Goal: Task Accomplishment & Management: Manage account settings

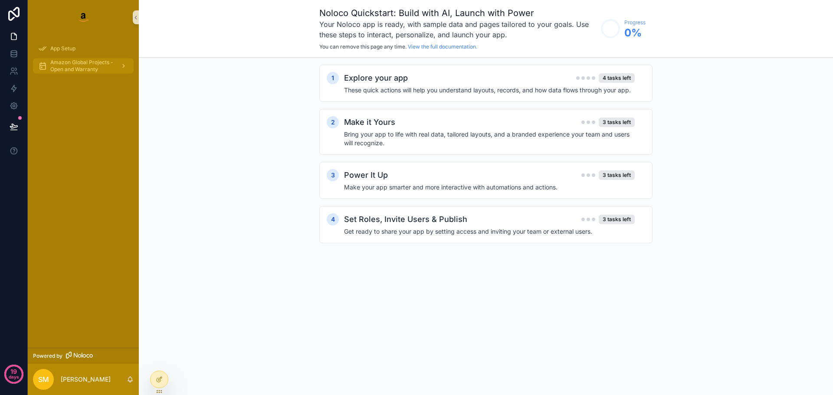
click at [67, 65] on span "Amazon Global Projects - Open and Warranty" at bounding box center [81, 66] width 63 height 14
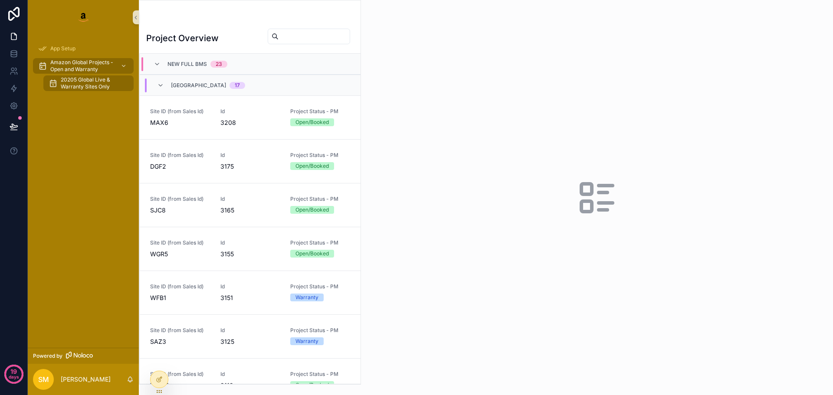
click at [153, 62] on div "New Full BMS 23" at bounding box center [190, 64] width 95 height 14
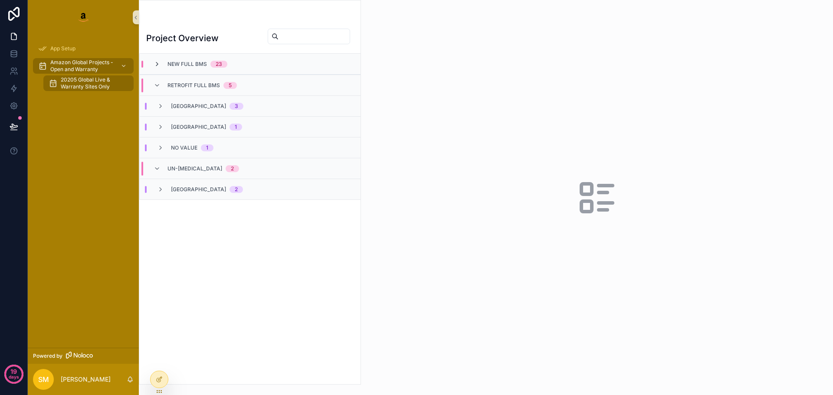
click at [159, 65] on icon "scrollable content" at bounding box center [157, 64] width 7 height 7
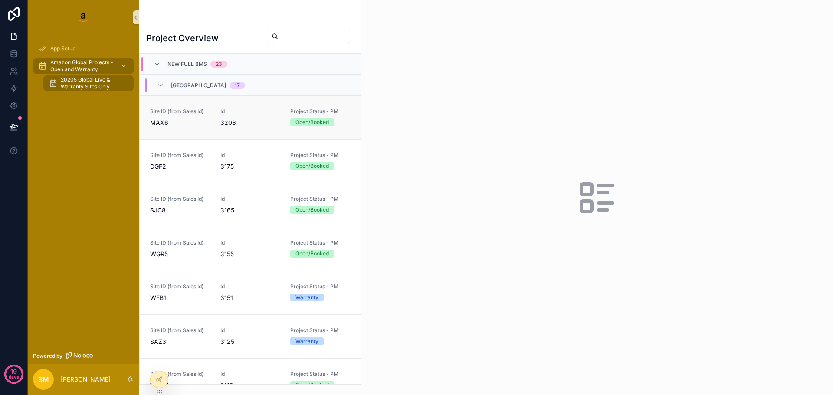
click at [166, 117] on div "Site ID (from Sales Id) MAX6" at bounding box center [180, 117] width 60 height 19
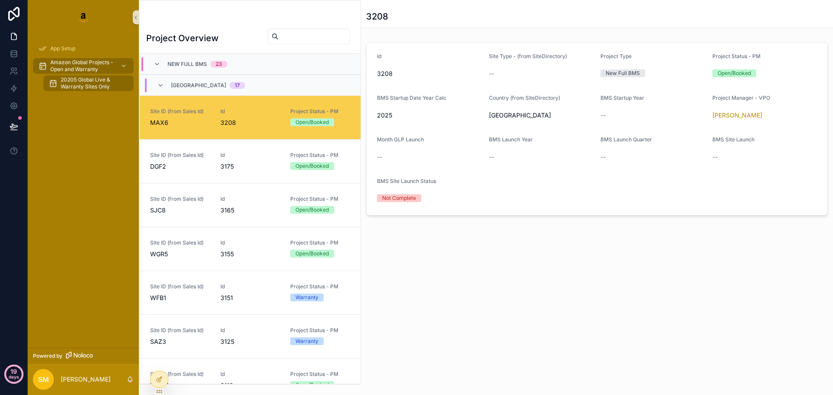
click at [12, 377] on p "days" at bounding box center [14, 377] width 10 height 12
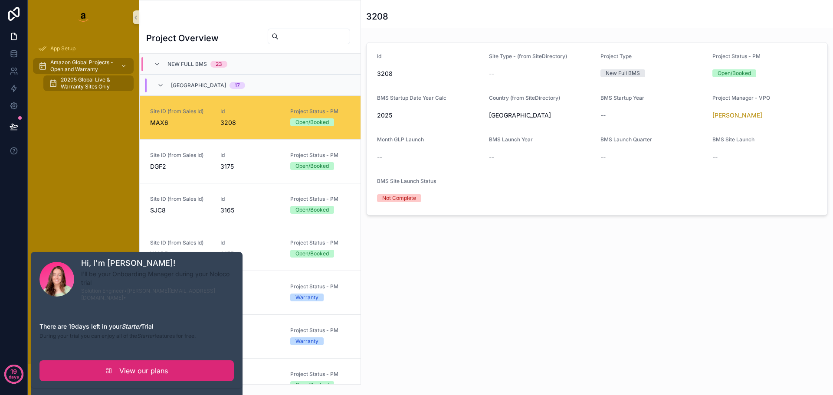
click at [100, 360] on link "View our plans" at bounding box center [136, 370] width 194 height 21
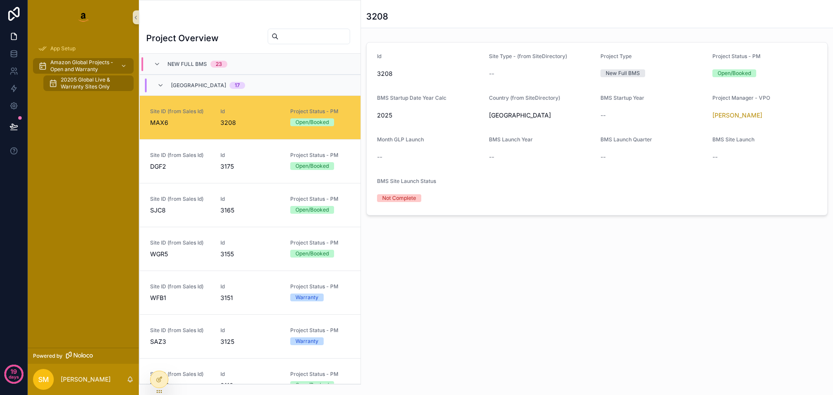
scroll to position [42, 0]
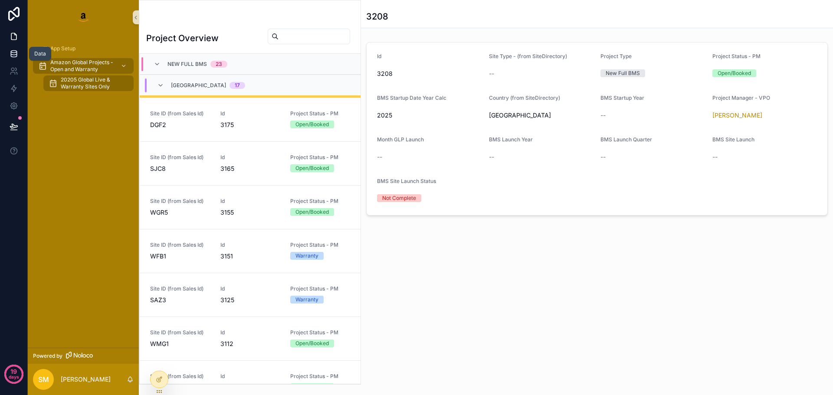
click at [15, 51] on icon at bounding box center [14, 52] width 6 height 2
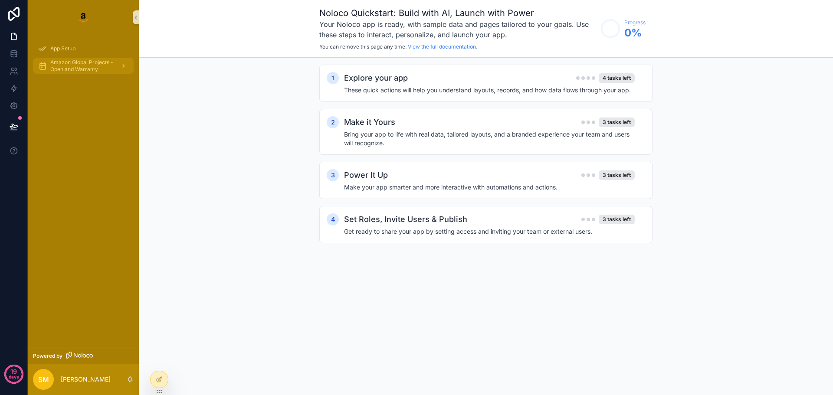
click at [61, 69] on span "Amazon Global Projects - Open and Warranty" at bounding box center [81, 66] width 63 height 14
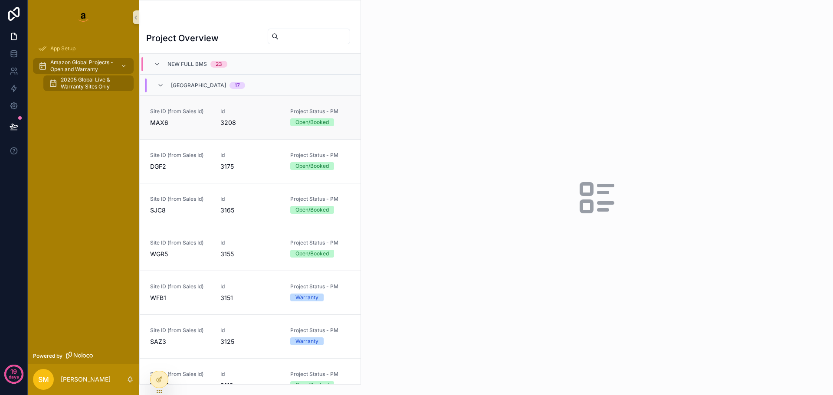
click at [260, 114] on span "Id" at bounding box center [250, 111] width 60 height 7
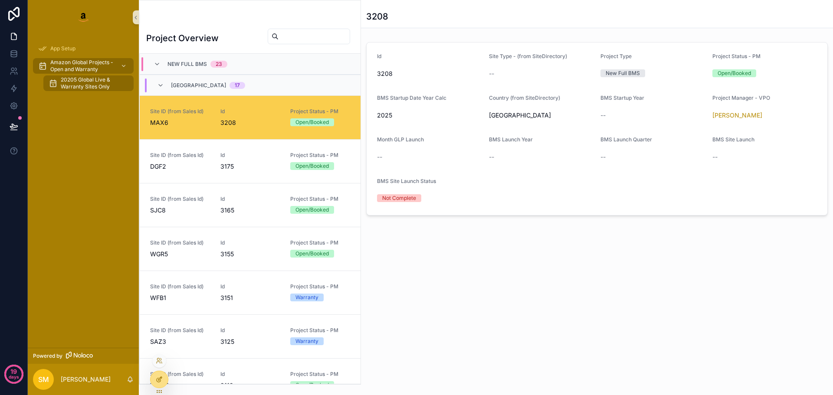
click at [160, 377] on icon at bounding box center [159, 379] width 7 height 7
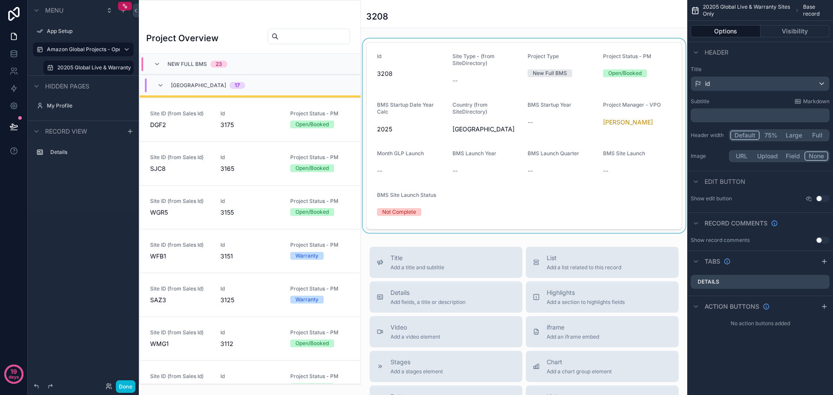
click at [497, 164] on div "scrollable content" at bounding box center [524, 136] width 326 height 194
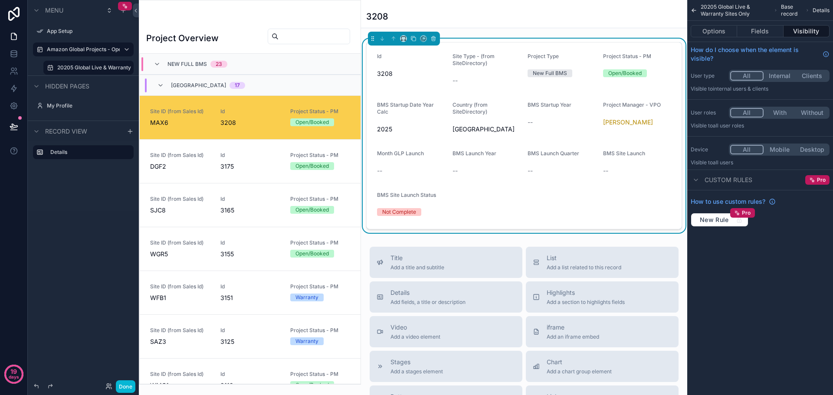
scroll to position [42, 0]
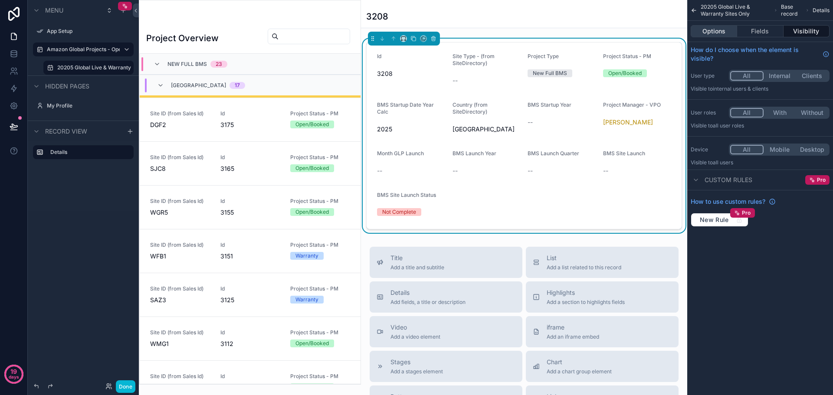
click at [721, 31] on button "Options" at bounding box center [714, 31] width 46 height 12
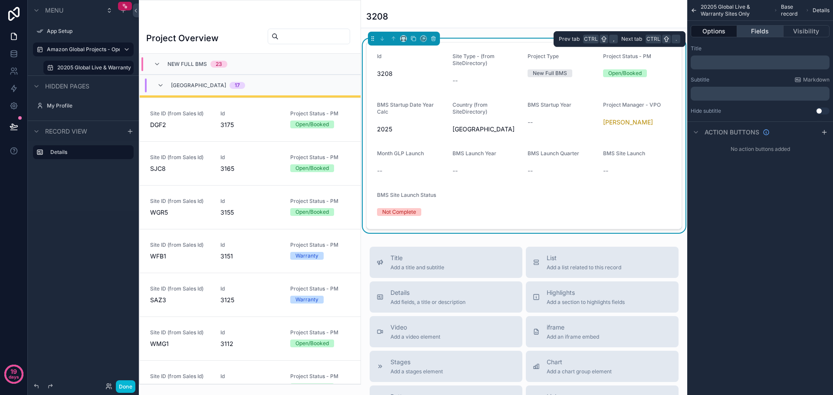
click at [754, 32] on button "Fields" at bounding box center [760, 31] width 46 height 12
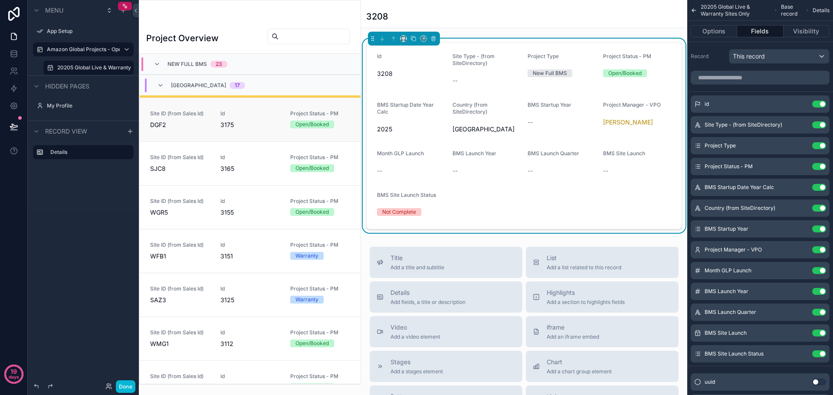
click at [173, 133] on link "Site ID (from Sales Id) DGF2 Id 3175 Project Status - PM Open/Booked" at bounding box center [250, 120] width 221 height 44
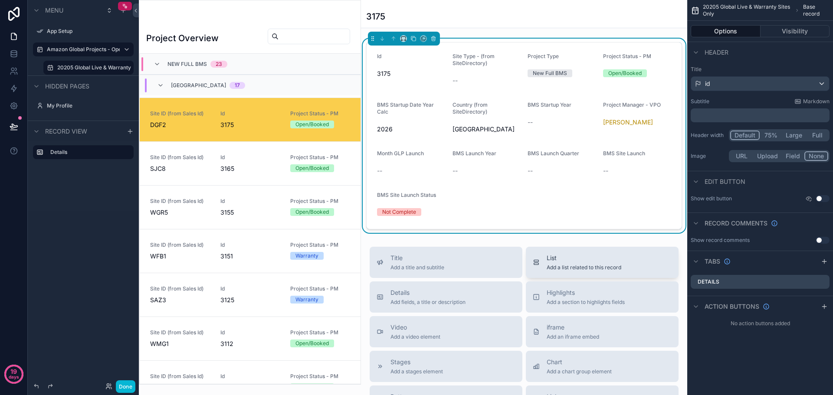
click at [564, 265] on span "Add a list related to this record" at bounding box center [584, 267] width 75 height 7
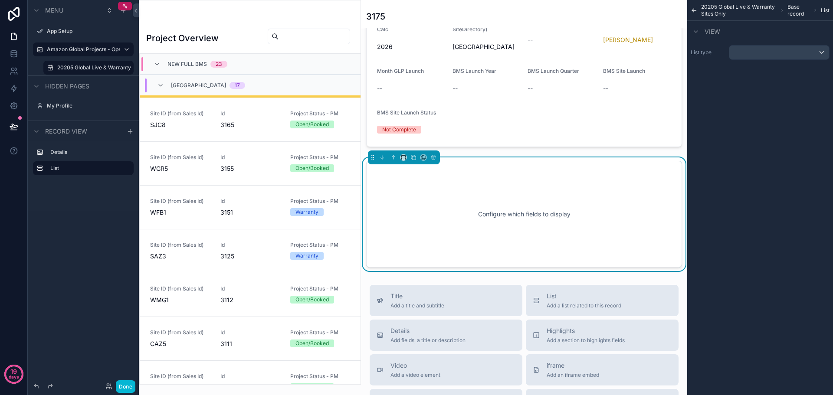
scroll to position [99, 0]
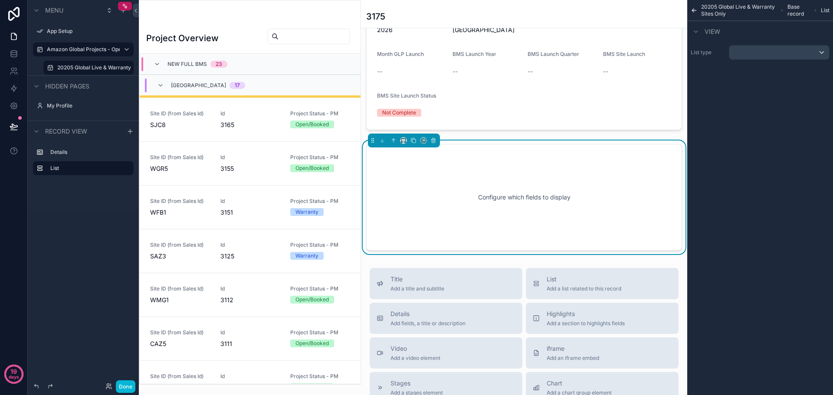
click at [517, 207] on div "Configure which fields to display" at bounding box center [523, 197] width 287 height 78
click at [814, 52] on div "scrollable content" at bounding box center [779, 53] width 100 height 14
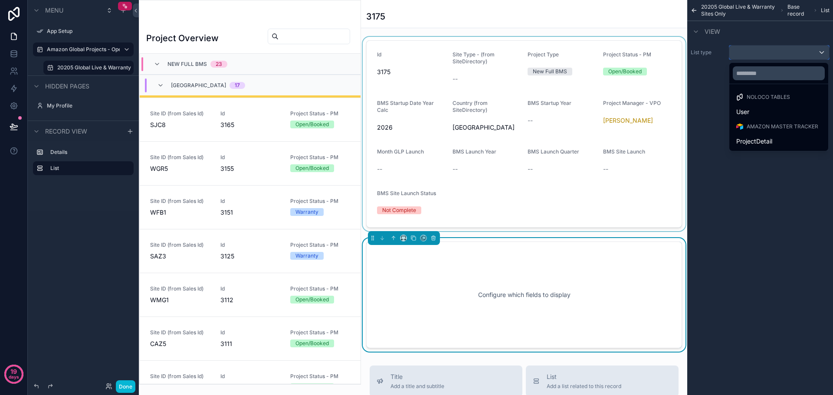
scroll to position [0, 0]
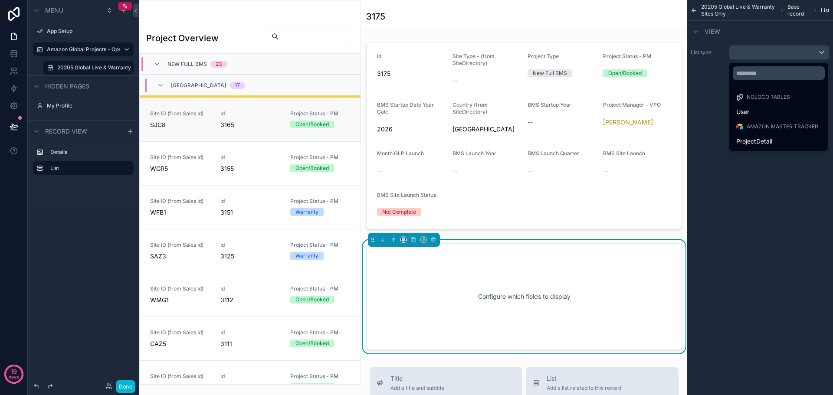
click at [177, 124] on span "SJC8" at bounding box center [180, 125] width 60 height 9
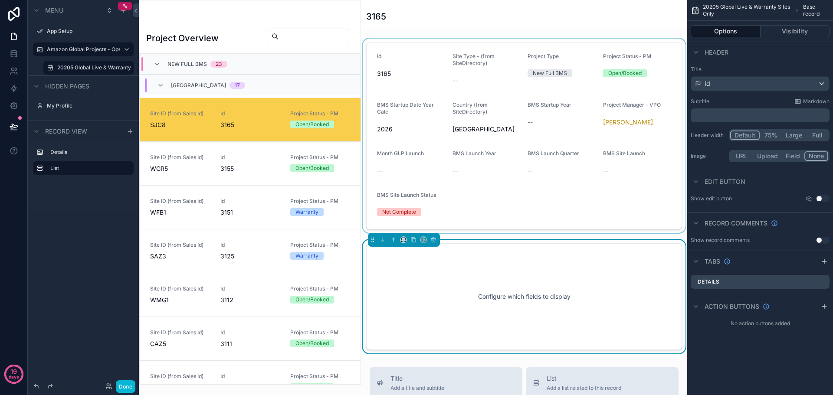
click at [433, 100] on div "scrollable content" at bounding box center [524, 136] width 326 height 194
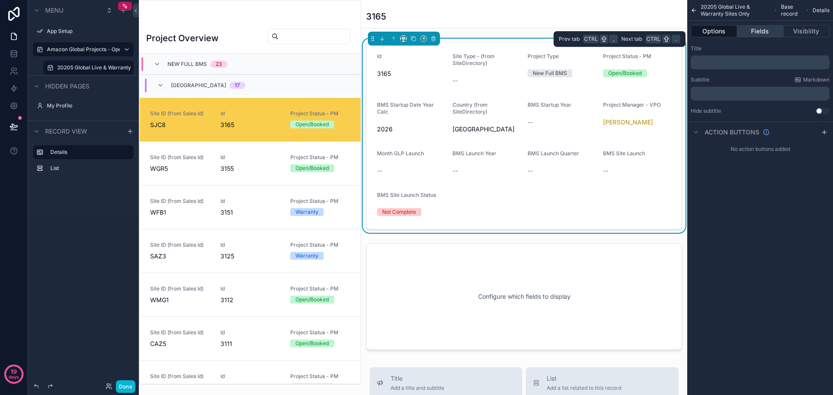
click at [753, 35] on button "Fields" at bounding box center [760, 31] width 46 height 12
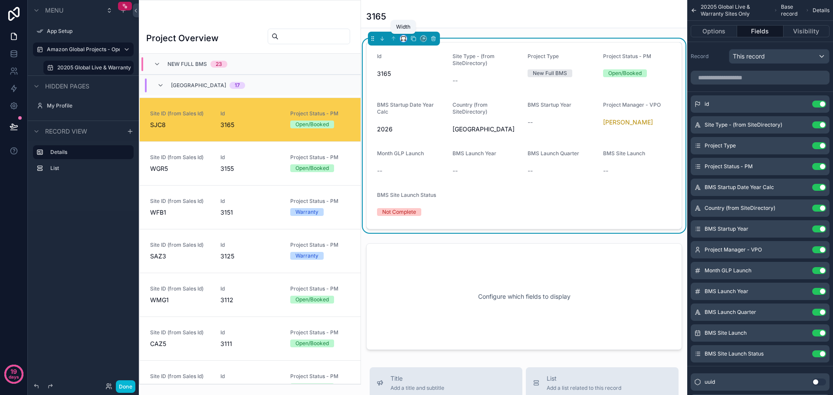
click at [401, 39] on icon "scrollable content" at bounding box center [403, 39] width 6 height 6
click at [413, 88] on span "33%" at bounding box center [414, 87] width 14 height 10
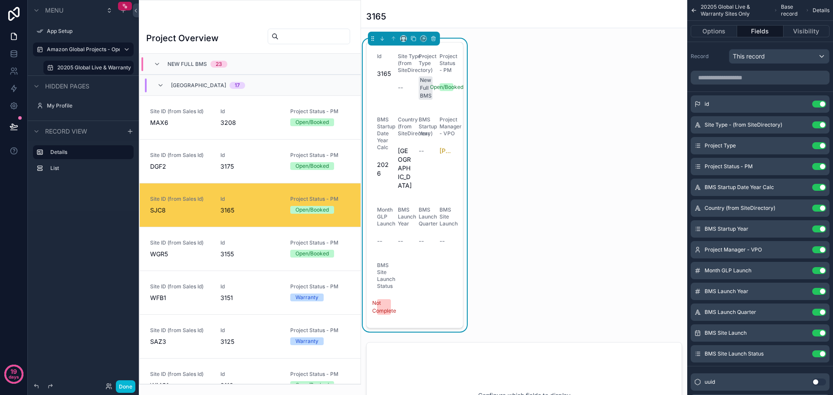
scroll to position [129, 0]
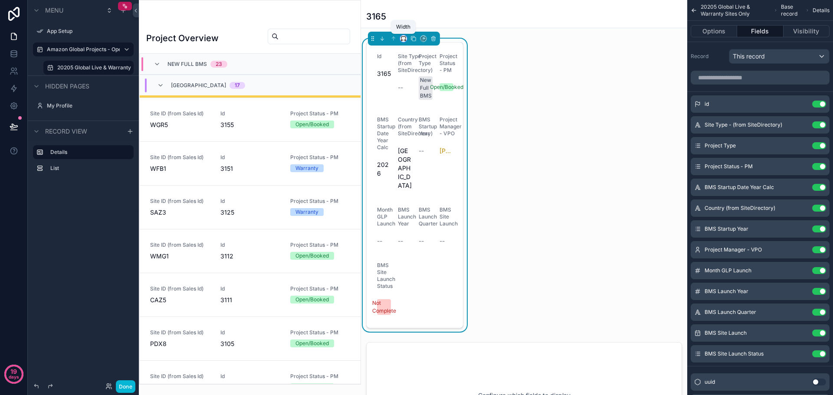
click at [403, 39] on icon "scrollable content" at bounding box center [403, 39] width 6 height 6
click at [416, 105] on span "50%" at bounding box center [413, 104] width 13 height 10
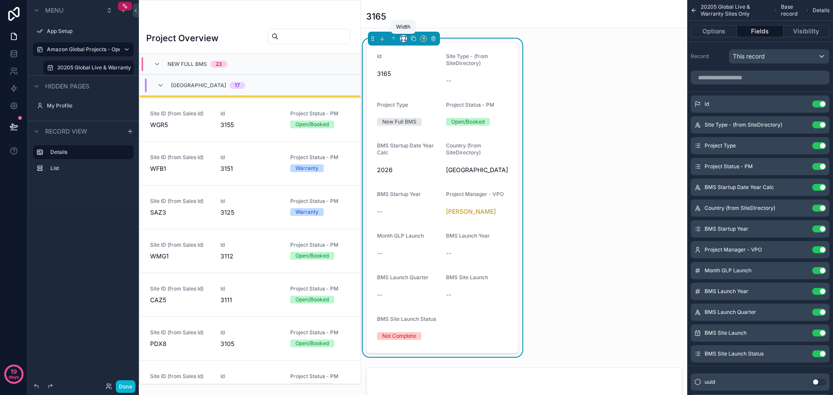
click at [404, 40] on icon "scrollable content" at bounding box center [405, 40] width 2 height 0
click at [413, 70] on span "25%" at bounding box center [413, 71] width 13 height 10
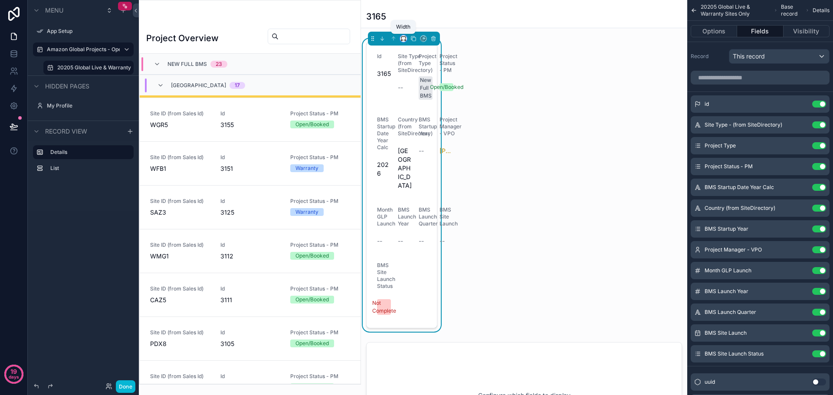
click at [404, 40] on icon "scrollable content" at bounding box center [405, 40] width 2 height 0
click at [423, 130] on span "Full width" at bounding box center [420, 130] width 27 height 10
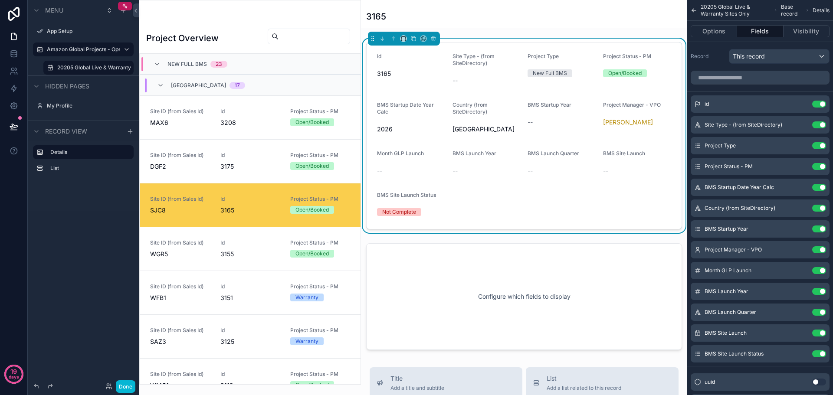
scroll to position [129, 0]
